Goal: Information Seeking & Learning: Learn about a topic

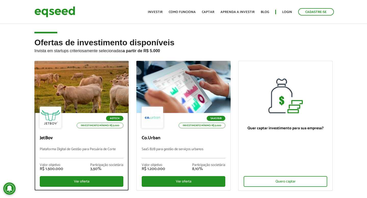
click at [101, 88] on div at bounding box center [81, 87] width 113 height 63
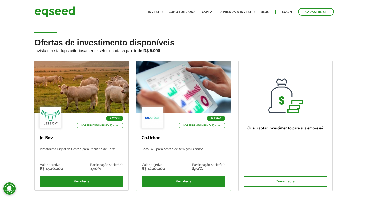
click at [167, 84] on div at bounding box center [183, 87] width 113 height 63
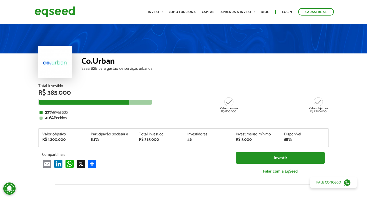
click at [20, 97] on article "Co.Urban SaaS B2B para gestão de serviços urbanos Total Investido R$ 385.000 Va…" at bounding box center [183, 190] width 367 height 335
click at [18, 89] on article "Co.Urban SaaS B2B para gestão de serviços urbanos Total Investido R$ 385.000 Va…" at bounding box center [183, 190] width 367 height 335
click at [159, 10] on link "Investir" at bounding box center [155, 11] width 15 height 3
